Goal: Check status: Check status

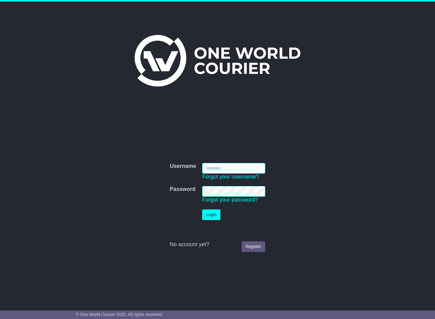
type input "**********"
click at [212, 214] on button "Login" at bounding box center [211, 214] width 18 height 11
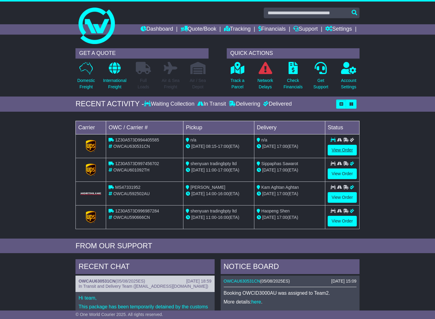
click at [344, 149] on link "View Order" at bounding box center [342, 150] width 29 height 11
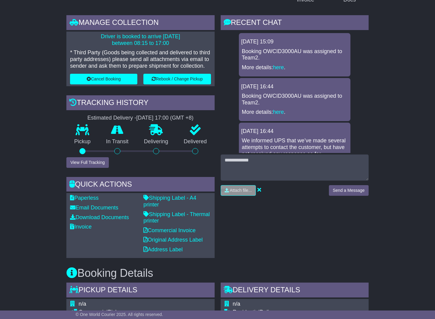
click at [116, 233] on div "Paperless Email Documents Download Documents Email PODs Invoice" at bounding box center [103, 225] width 73 height 61
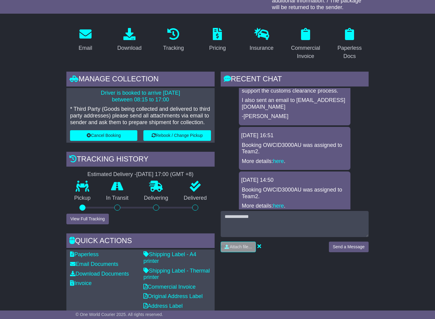
scroll to position [208, 0]
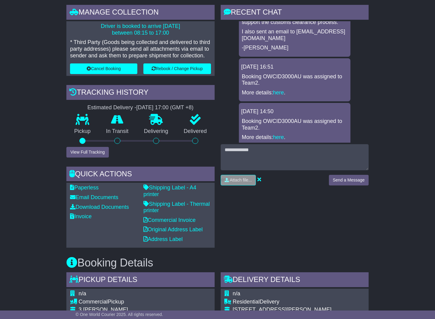
click at [114, 208] on div "Paperless Email Documents Download Documents Email PODs Invoice" at bounding box center [103, 214] width 73 height 61
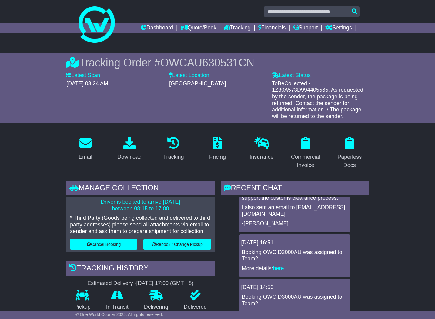
scroll to position [1, 0]
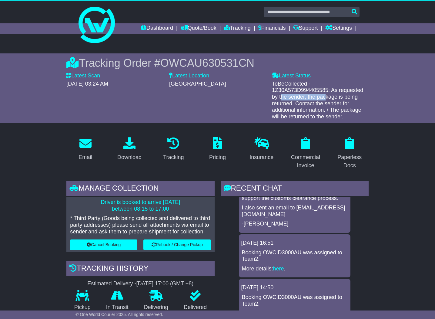
drag, startPoint x: 366, startPoint y: 83, endPoint x: 314, endPoint y: 82, distance: 52.2
click at [313, 82] on span "ToBeCollected - 1Z30A573D994405585: As requested by the sender, the package is …" at bounding box center [317, 100] width 91 height 39
copy span "Z30A573D994405585"
click at [399, 108] on div "Tracking Order # OWCAU630531CN Latest Scan 26 September 2025 - 03:24 AM Latest …" at bounding box center [217, 87] width 435 height 69
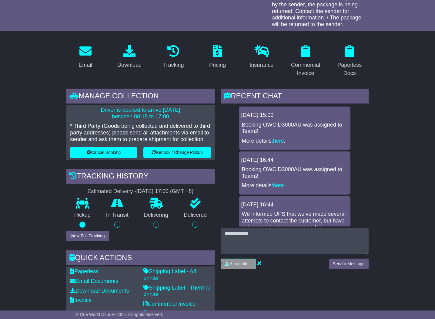
scroll to position [0, 0]
click at [279, 138] on link "here" at bounding box center [278, 141] width 11 height 6
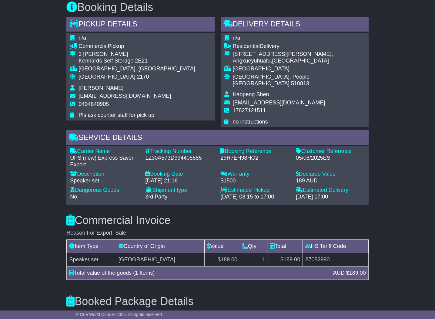
scroll to position [432, 0]
